Goal: Task Accomplishment & Management: Manage account settings

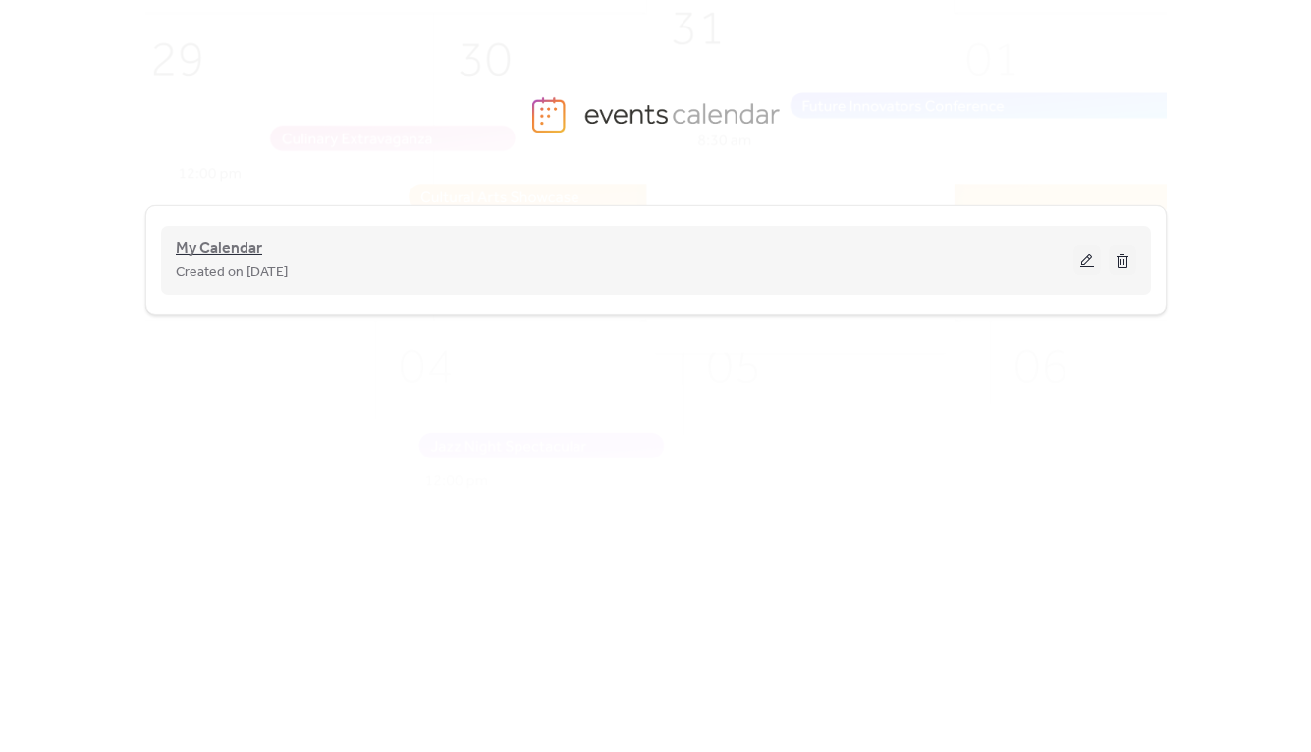
click at [208, 246] on span "My Calendar" at bounding box center [219, 250] width 86 height 24
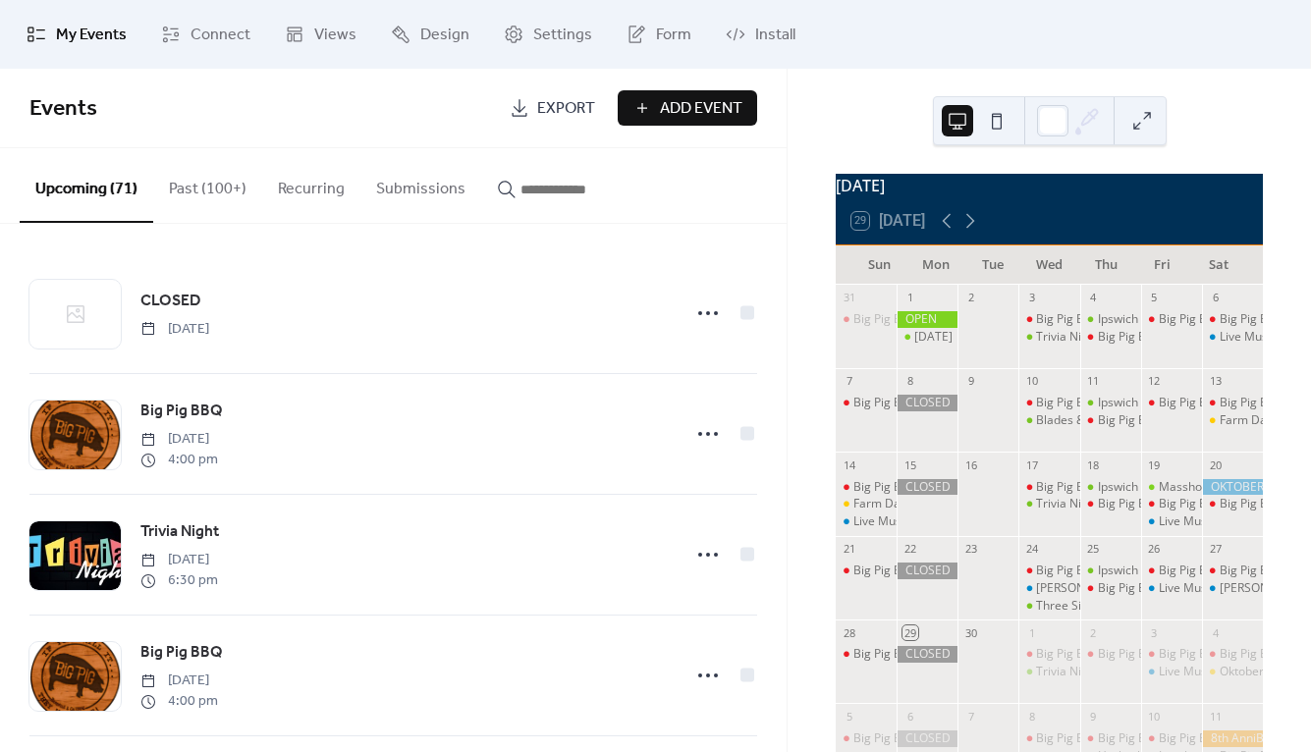
click at [571, 190] on input "button" at bounding box center [579, 190] width 118 height 24
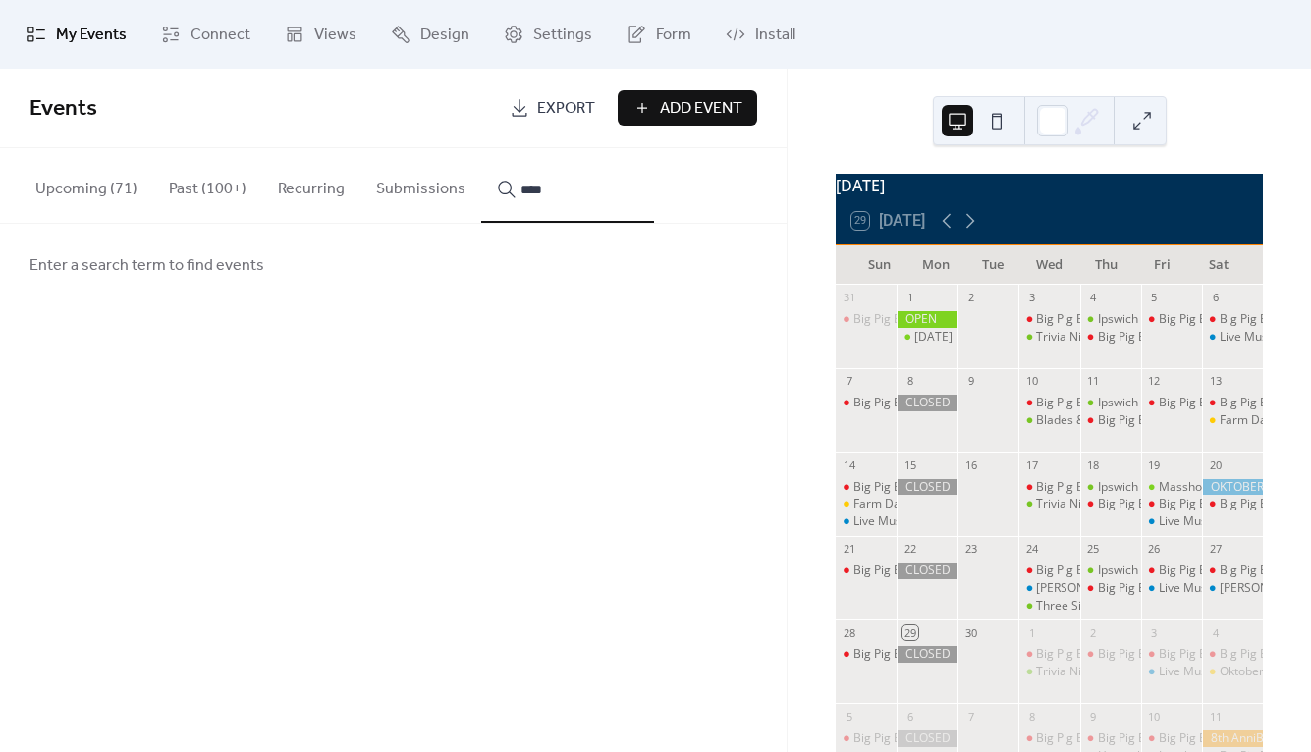
click at [557, 187] on button "***" at bounding box center [567, 185] width 173 height 75
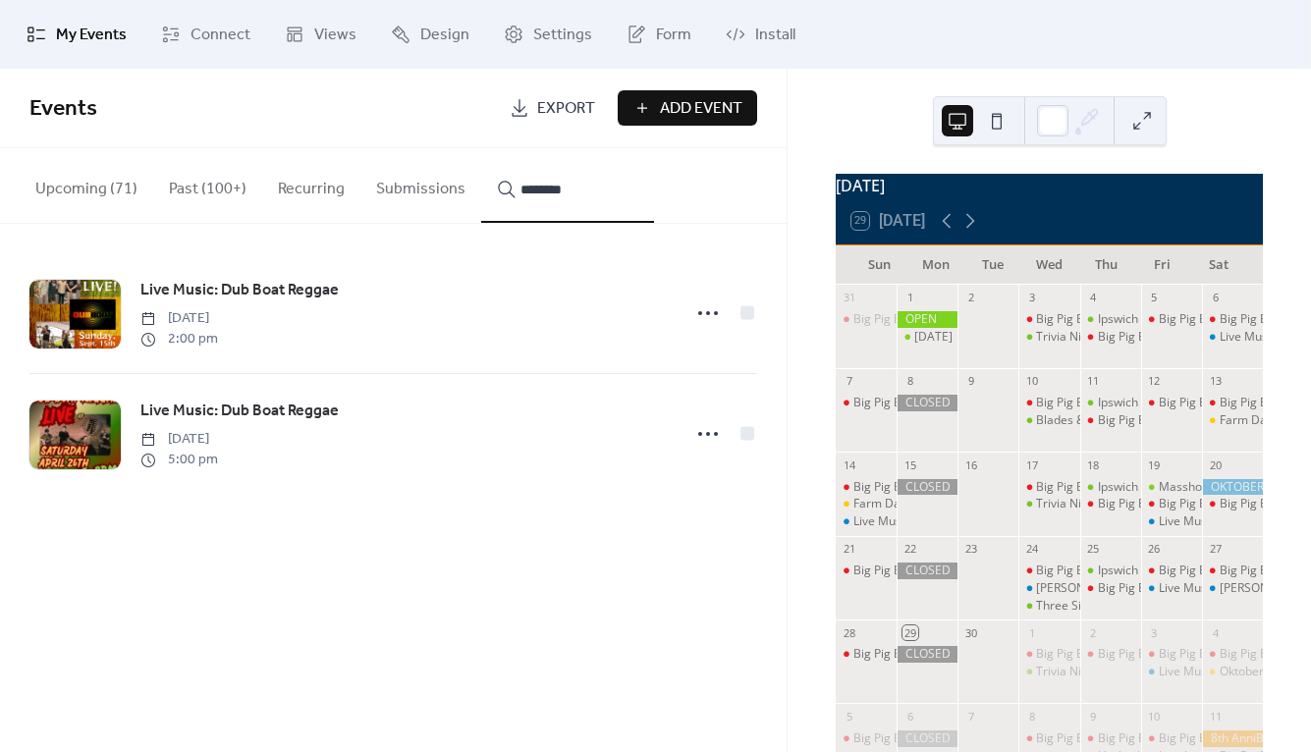
type input "********"
click at [242, 290] on span "Live Music: Dub Boat Reggae" at bounding box center [239, 291] width 198 height 24
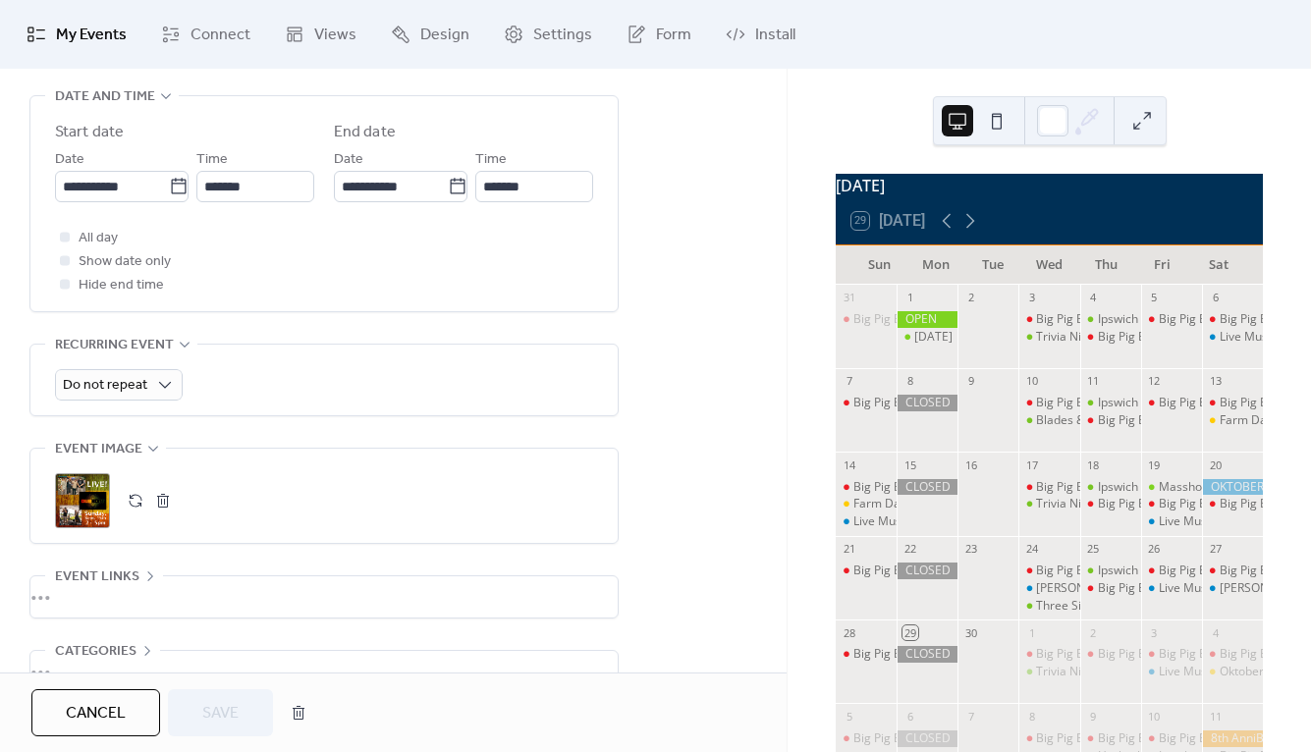
scroll to position [779, 0]
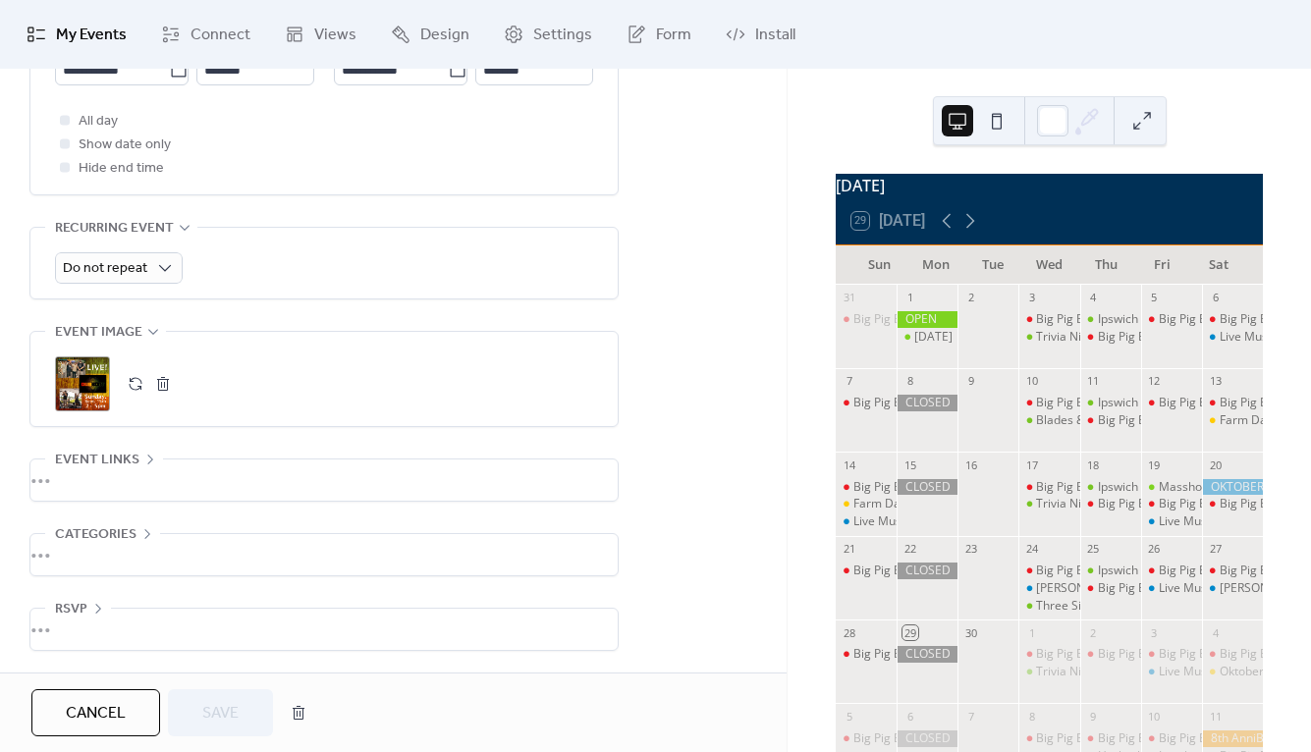
click at [90, 389] on div ";" at bounding box center [82, 383] width 55 height 55
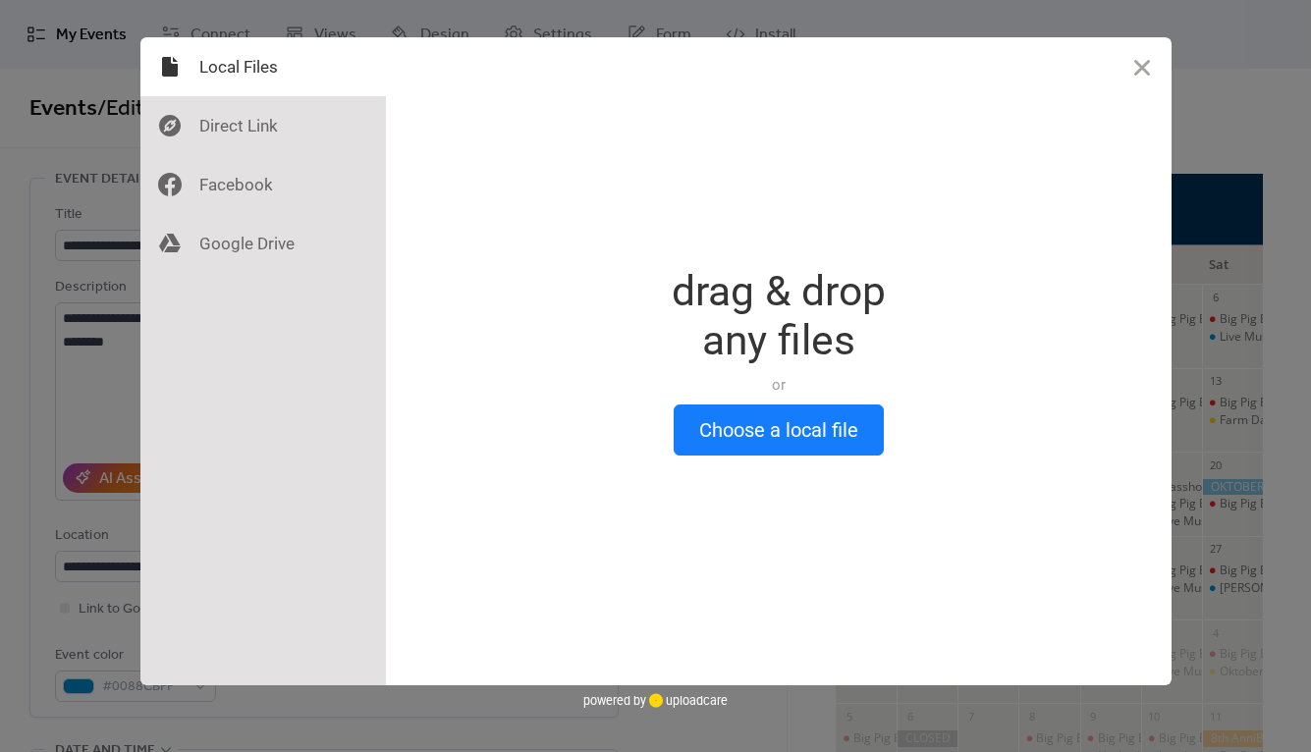
scroll to position [0, 0]
click at [1153, 69] on button "Close" at bounding box center [1141, 66] width 59 height 59
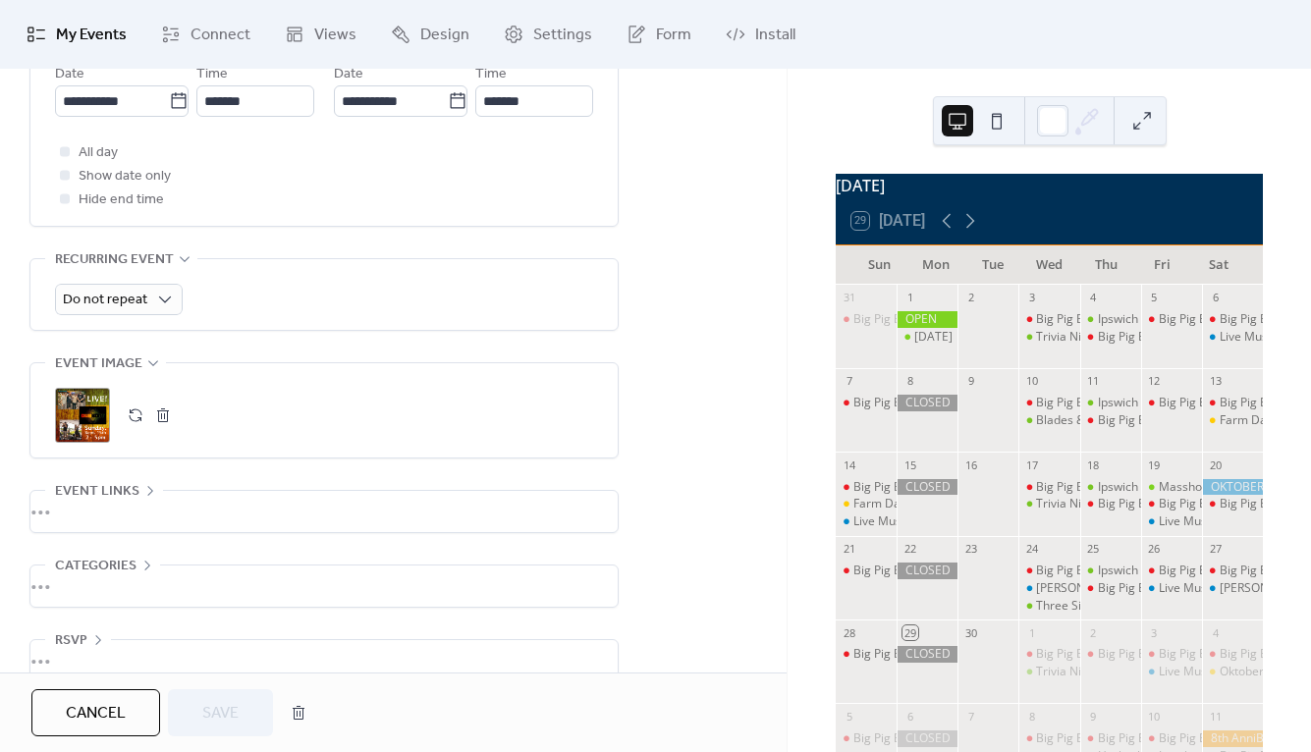
scroll to position [743, 0]
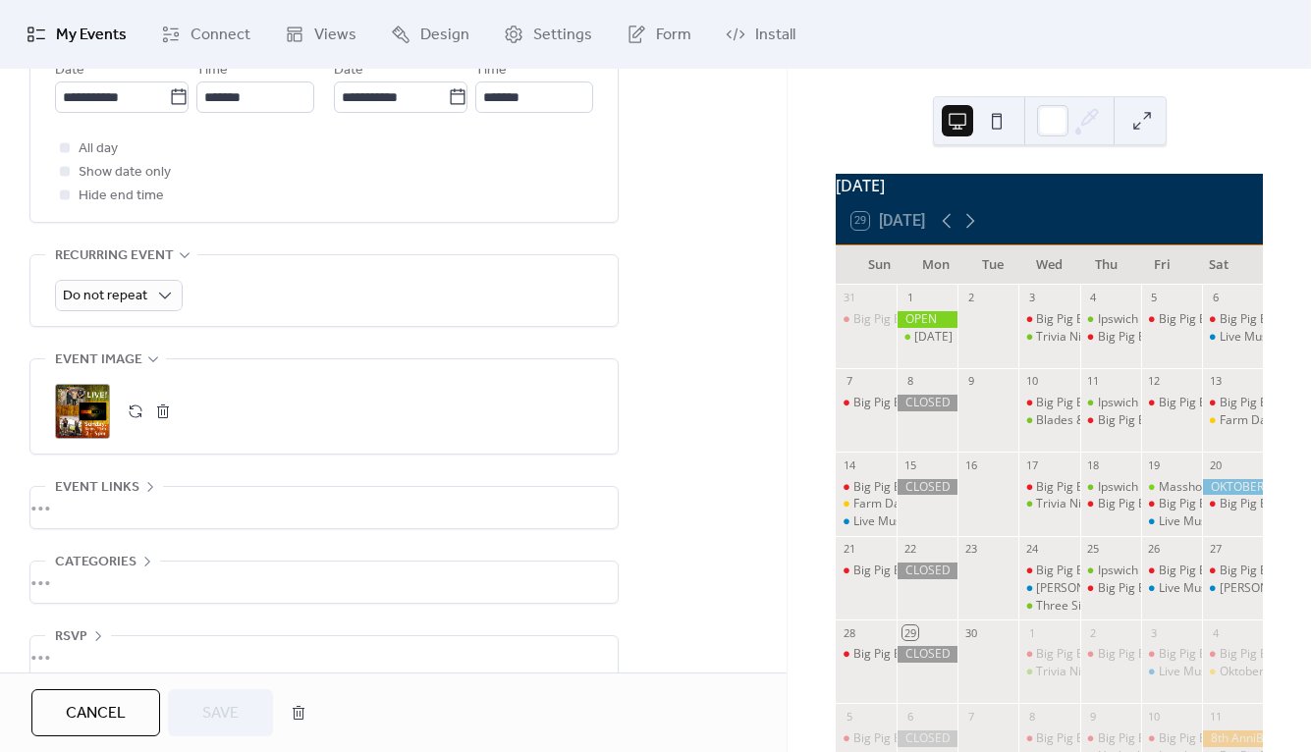
click at [1215, 101] on div "[DATE] 29 [DATE] Sun Mon Tue Wed Thu Fri Sat 31 Big Pig BBQ 1 [DATE] 2 3 Big Pi…" at bounding box center [1048, 410] width 523 height 683
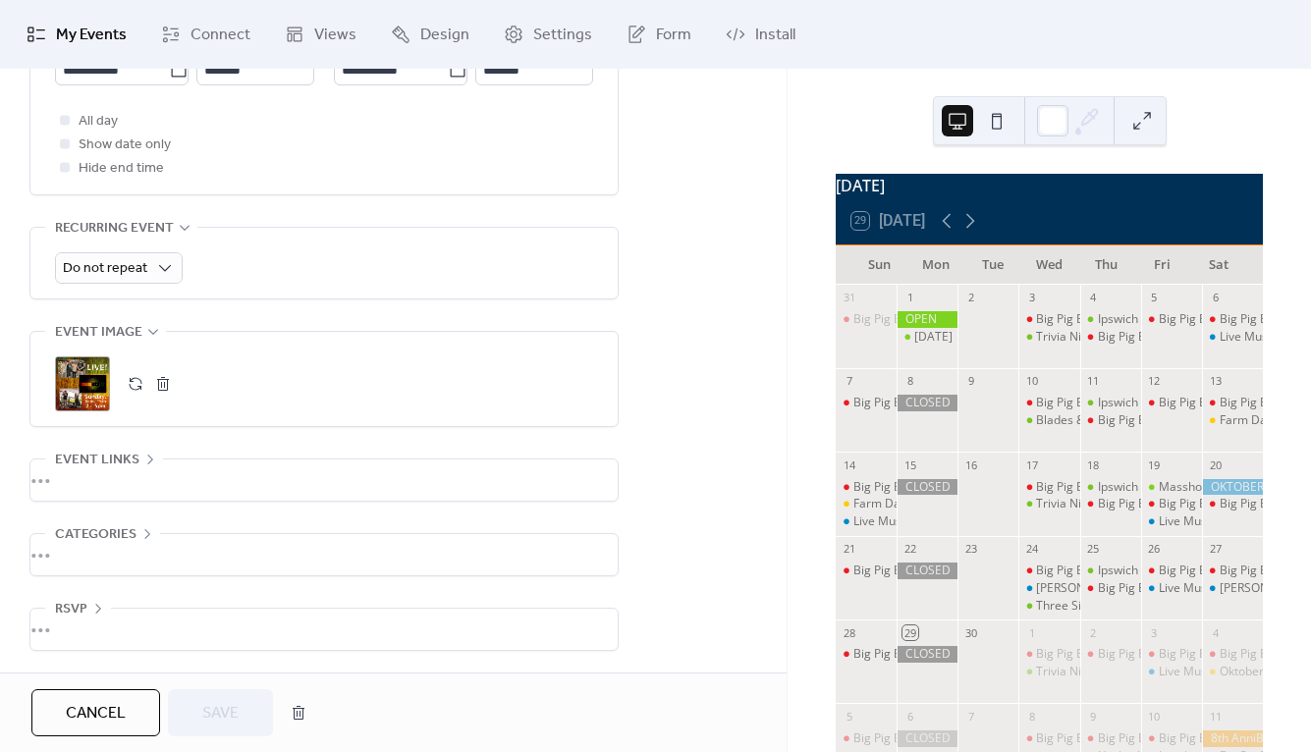
click at [110, 707] on span "Cancel" at bounding box center [96, 714] width 60 height 24
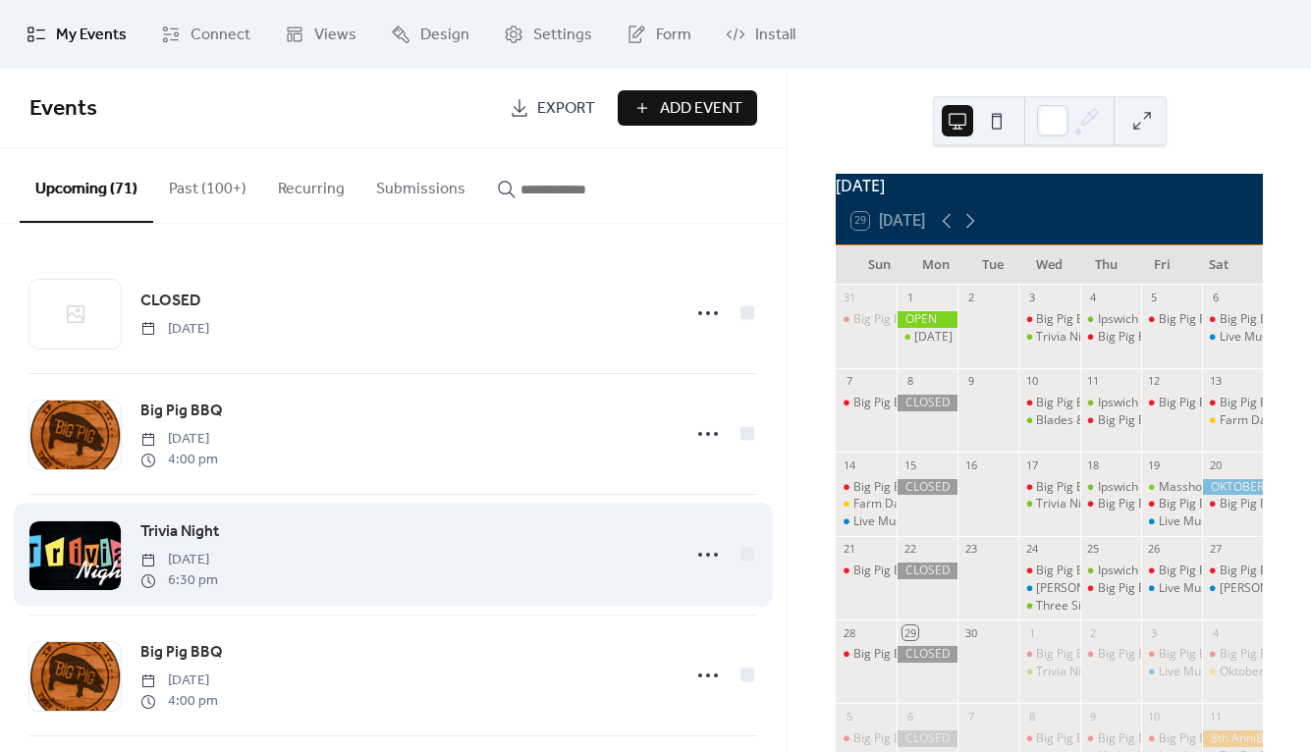
click at [598, 517] on div "Trivia Night [DATE] 6:30 pm" at bounding box center [392, 555] width 727 height 120
